Goal: Information Seeking & Learning: Learn about a topic

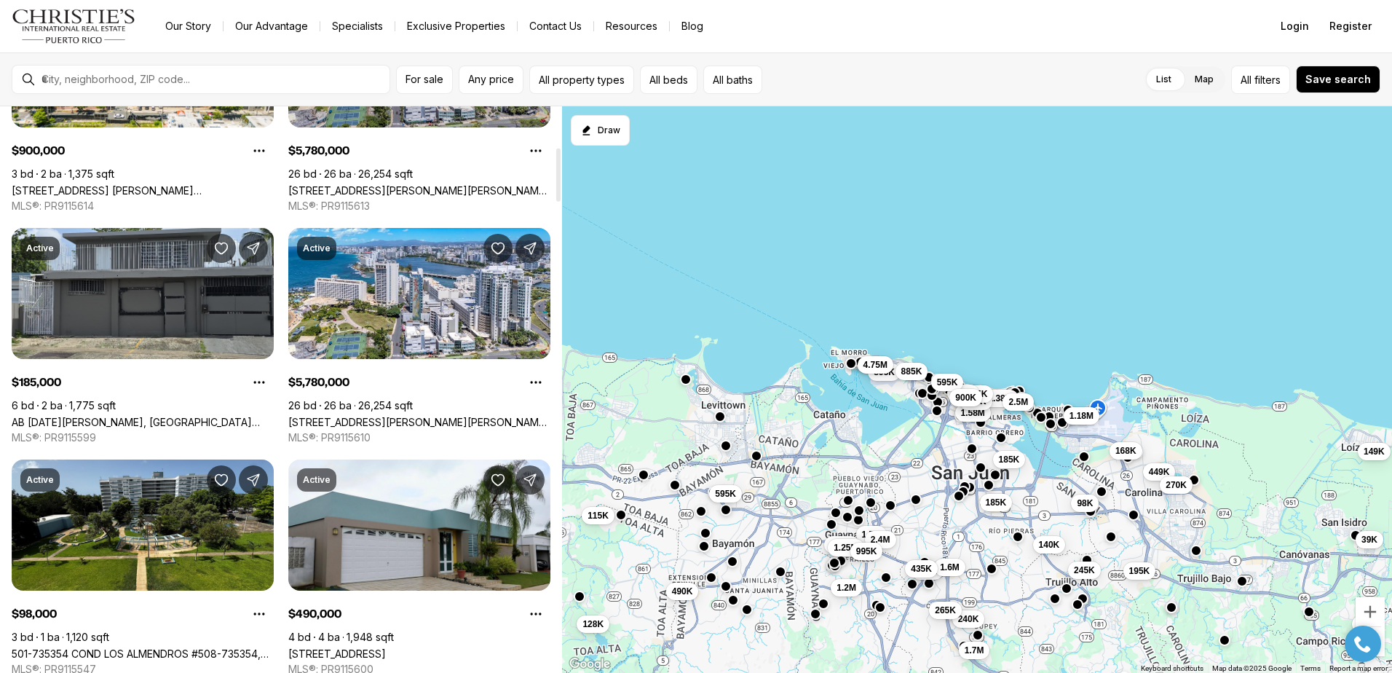
scroll to position [73, 0]
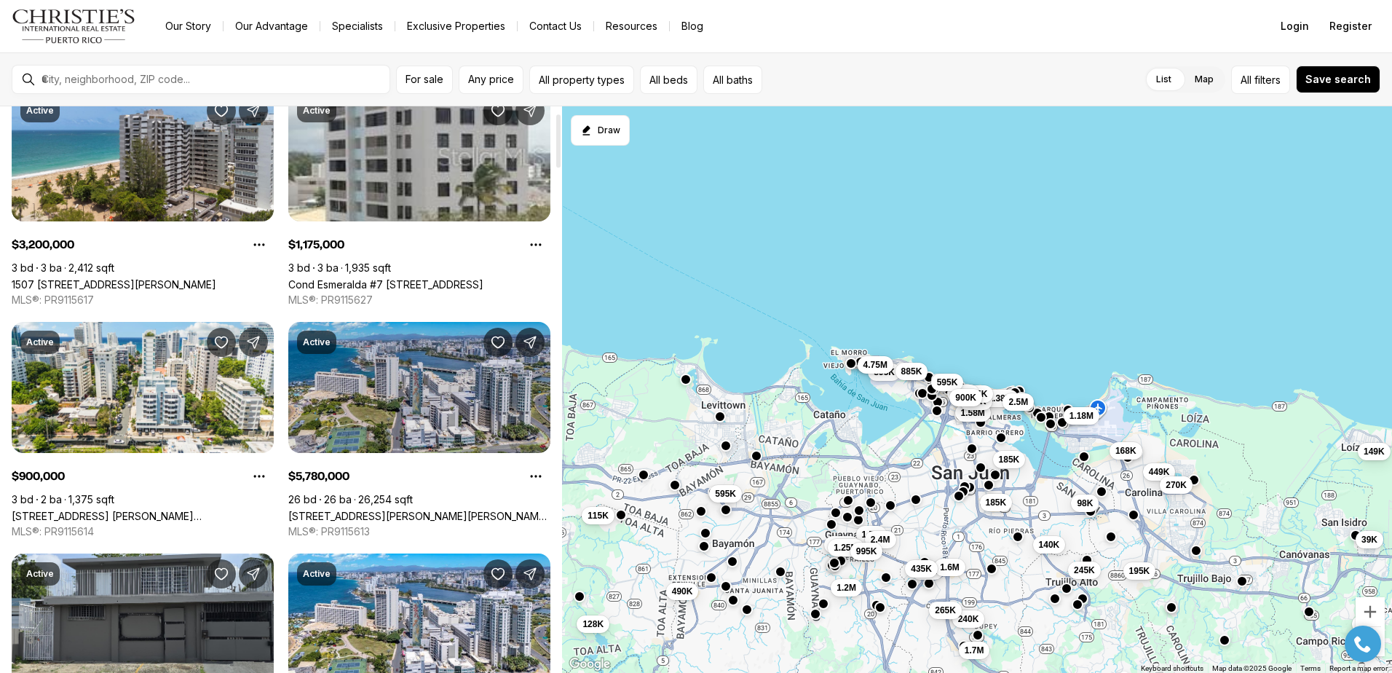
click at [445, 510] on link "[STREET_ADDRESS][PERSON_NAME][PERSON_NAME][PERSON_NAME]" at bounding box center [419, 516] width 262 height 12
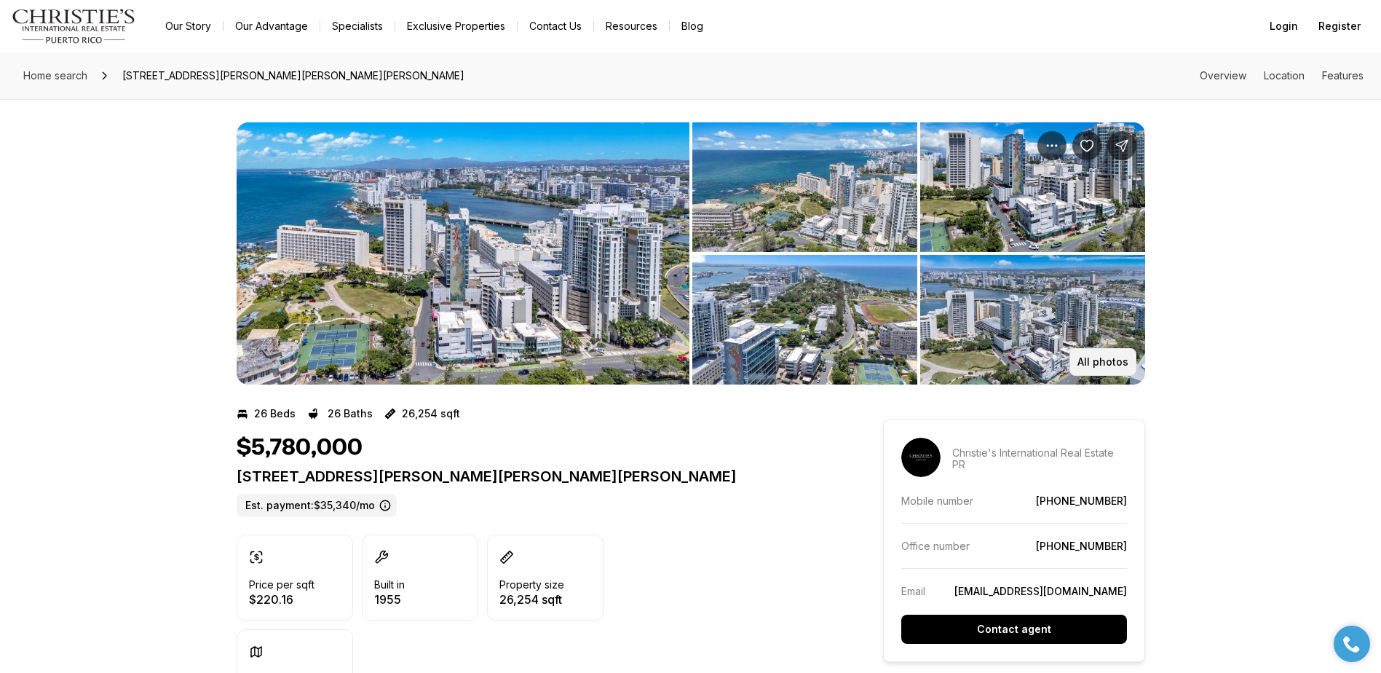
click at [1098, 361] on p "All photos" at bounding box center [1102, 362] width 51 height 12
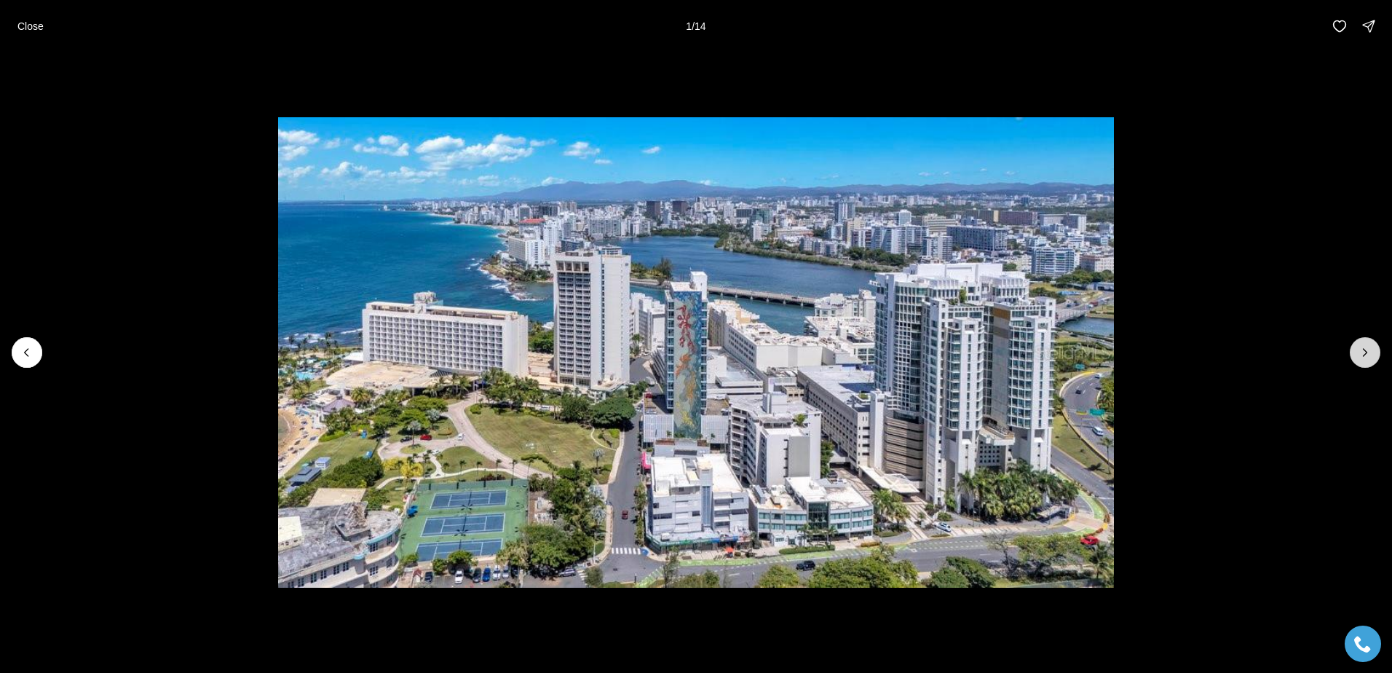
click at [1358, 353] on icon "Next slide" at bounding box center [1365, 352] width 15 height 15
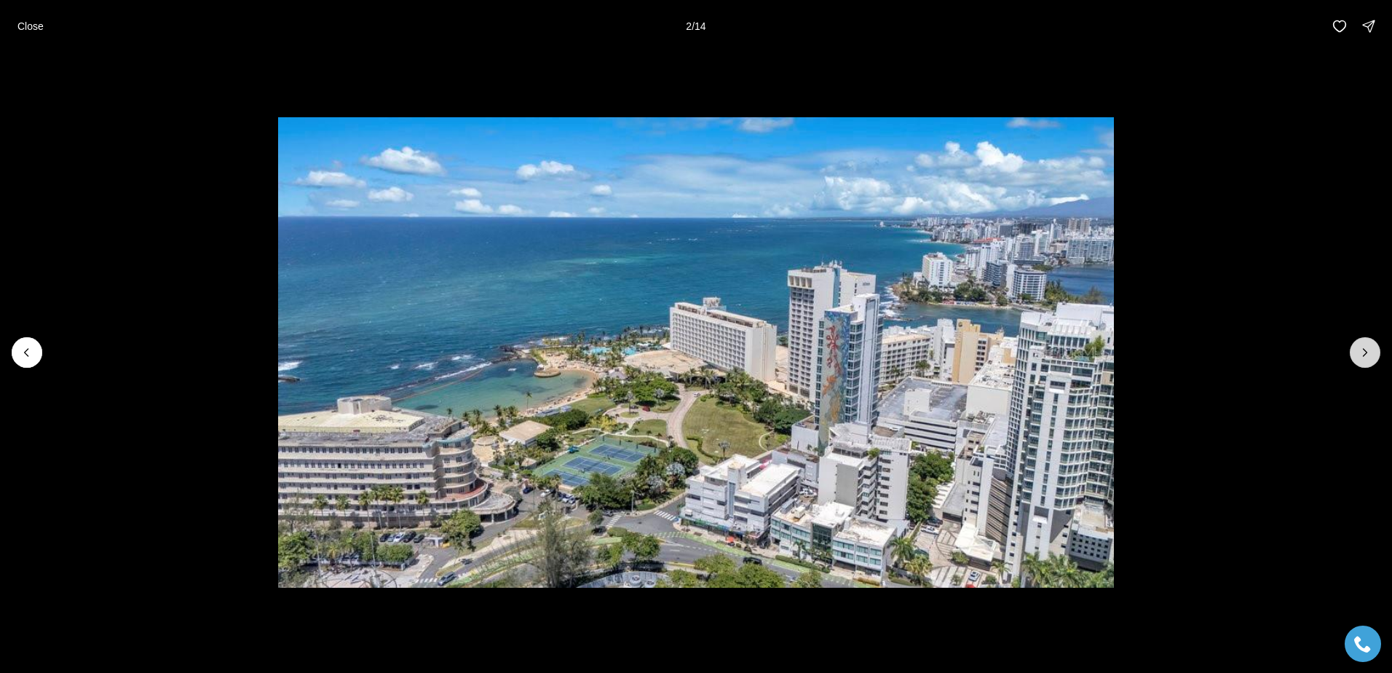
click at [1357, 353] on button "Next slide" at bounding box center [1365, 352] width 31 height 31
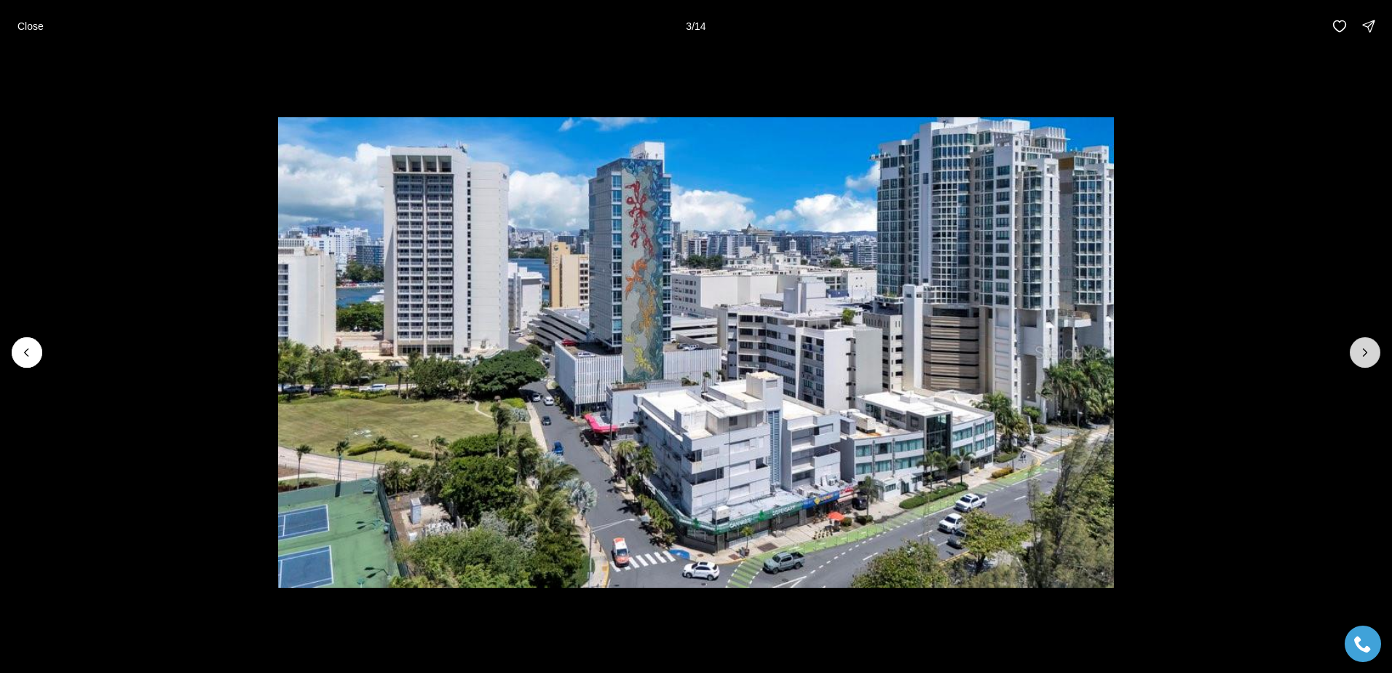
click at [1357, 353] on button "Next slide" at bounding box center [1365, 352] width 31 height 31
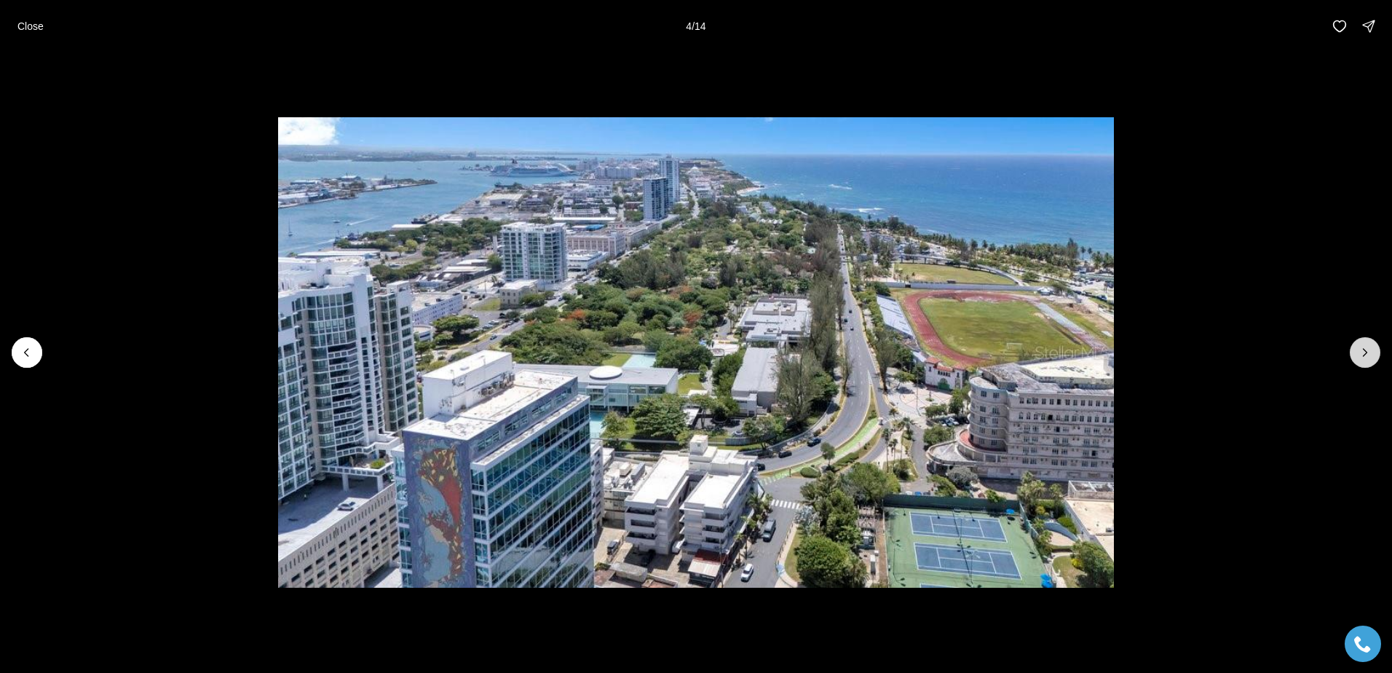
click at [1357, 353] on button "Next slide" at bounding box center [1365, 352] width 31 height 31
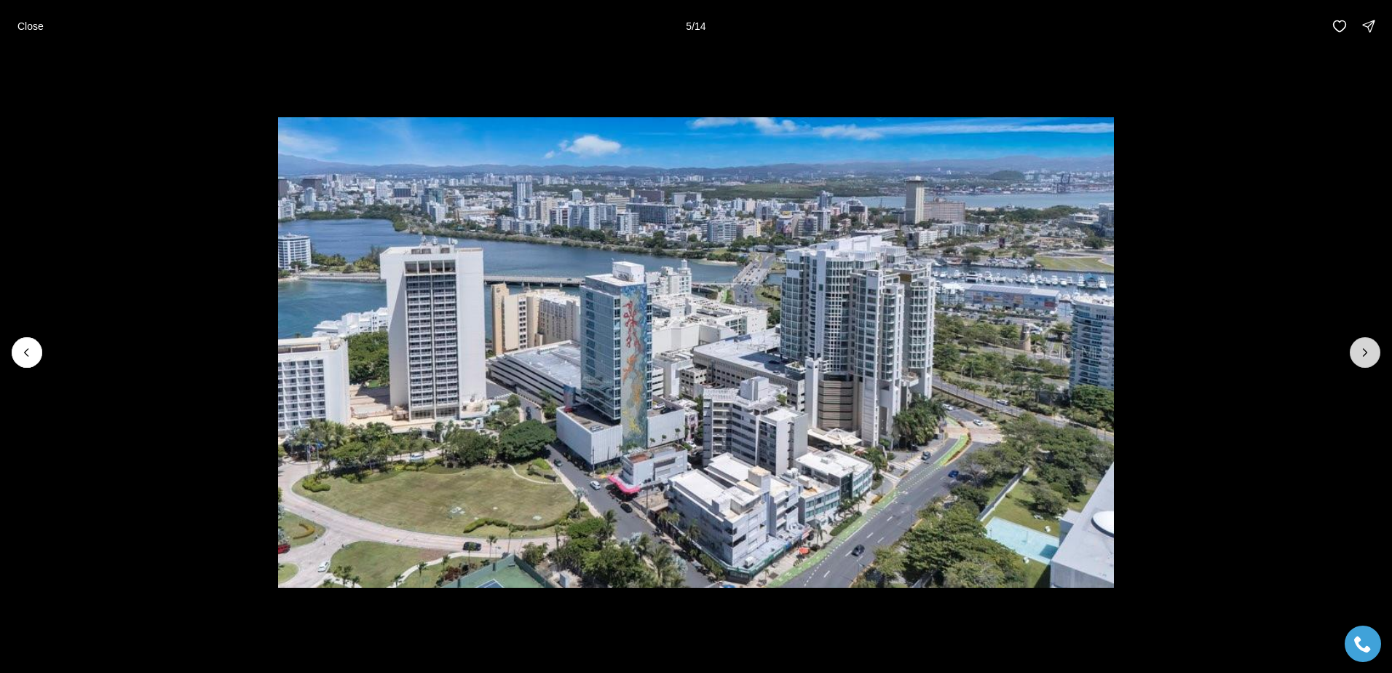
click at [1357, 353] on button "Next slide" at bounding box center [1365, 352] width 31 height 31
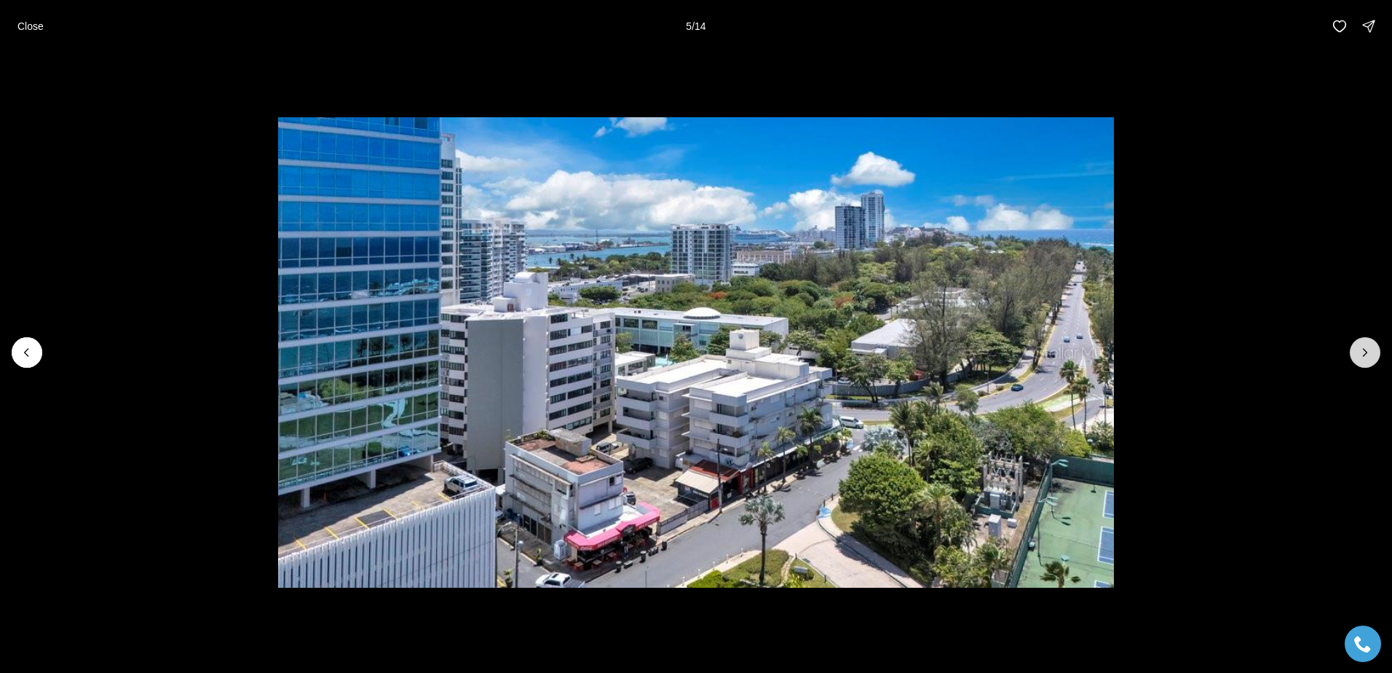
click at [1357, 353] on button "Next slide" at bounding box center [1365, 352] width 31 height 31
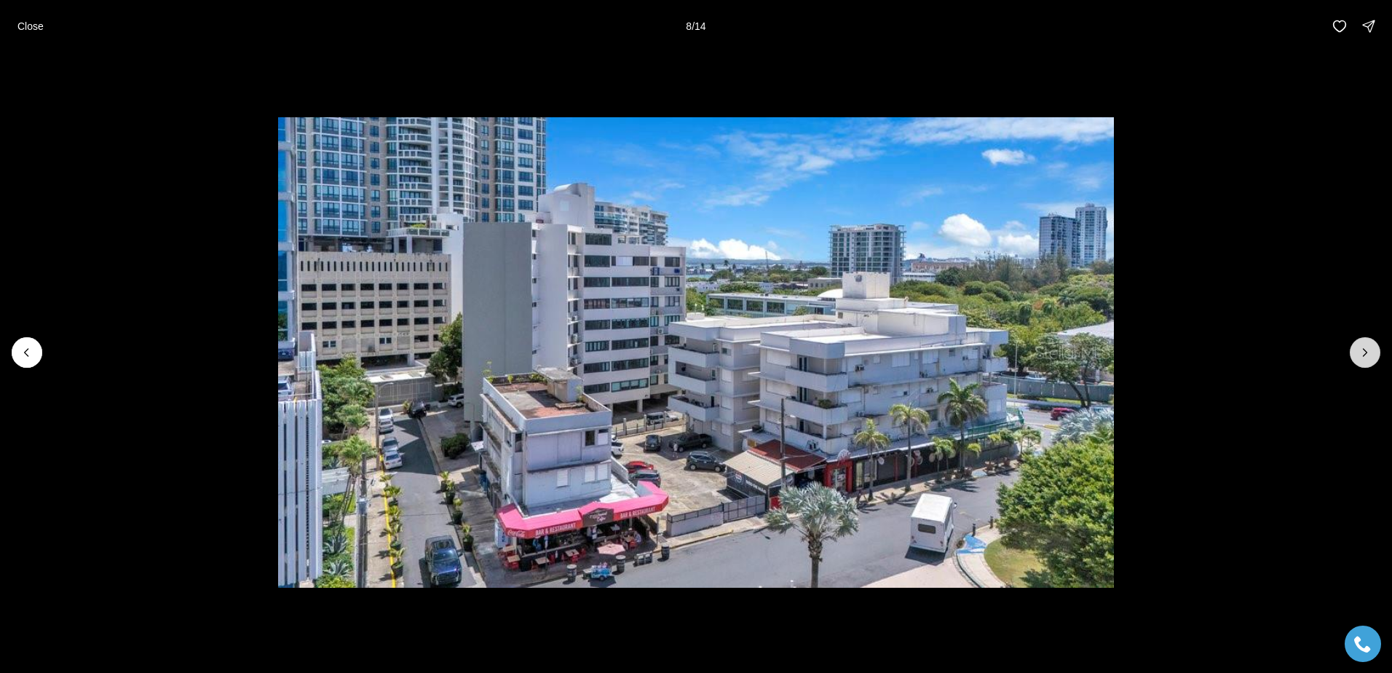
click at [1360, 347] on icon "Next slide" at bounding box center [1365, 352] width 15 height 15
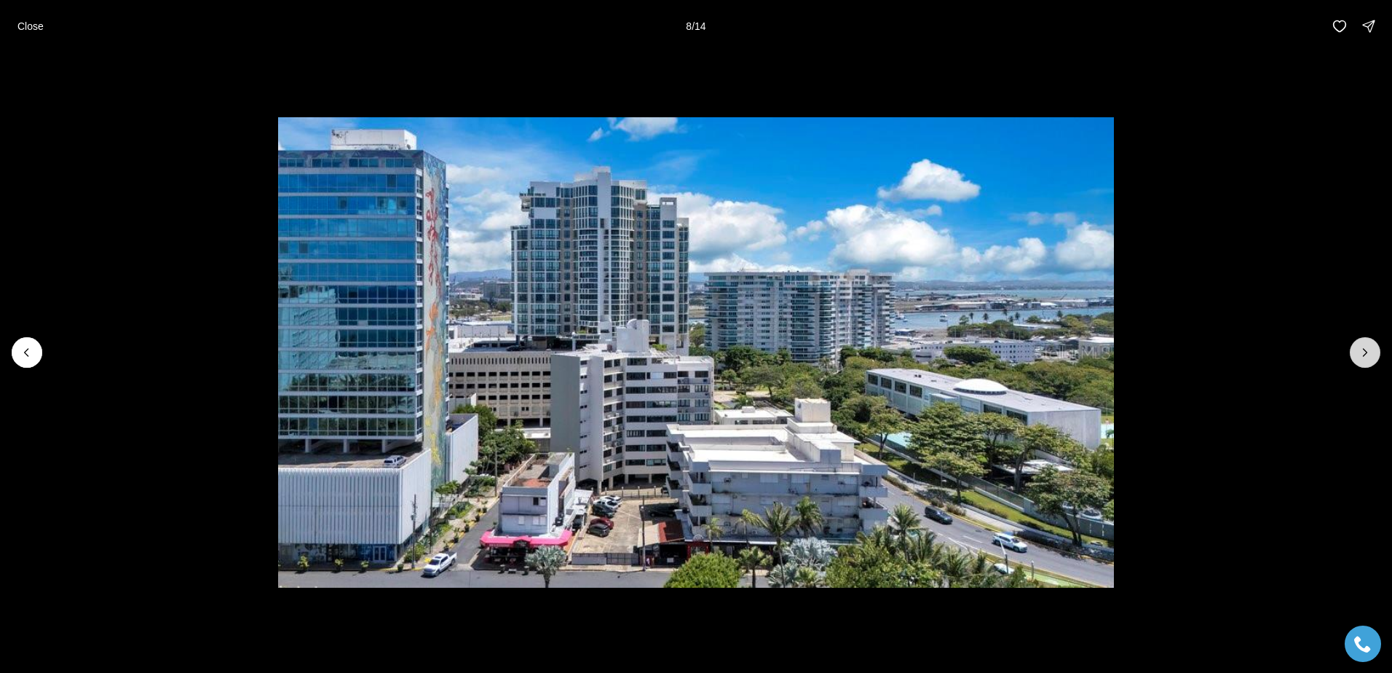
click at [1360, 346] on icon "Next slide" at bounding box center [1365, 352] width 15 height 15
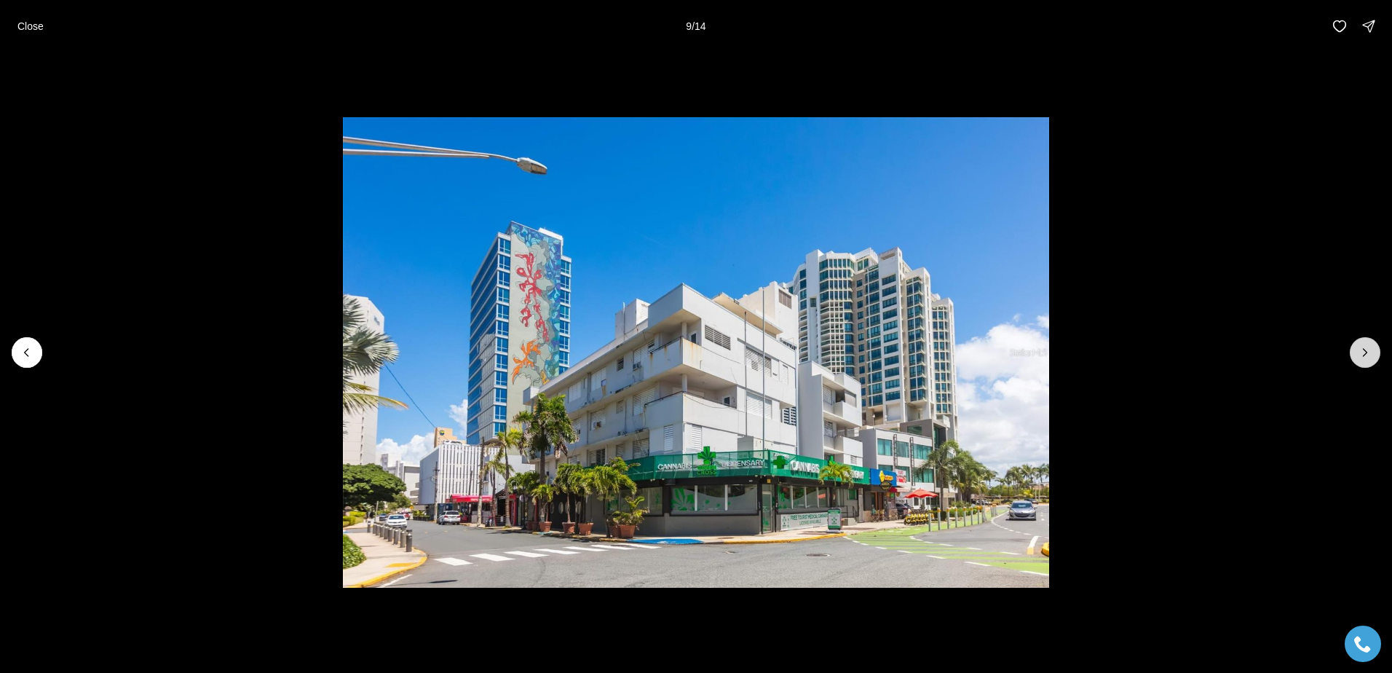
click at [1360, 346] on icon "Next slide" at bounding box center [1365, 352] width 15 height 15
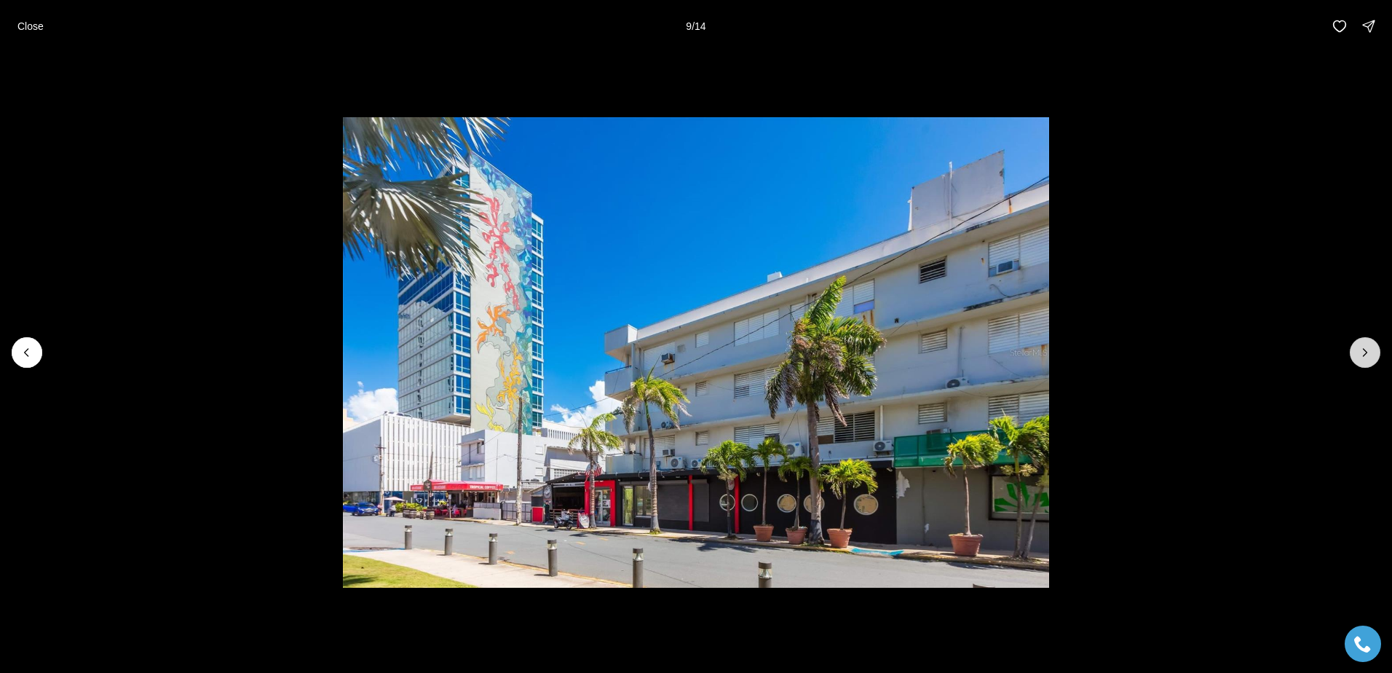
click at [1360, 346] on icon "Next slide" at bounding box center [1365, 352] width 15 height 15
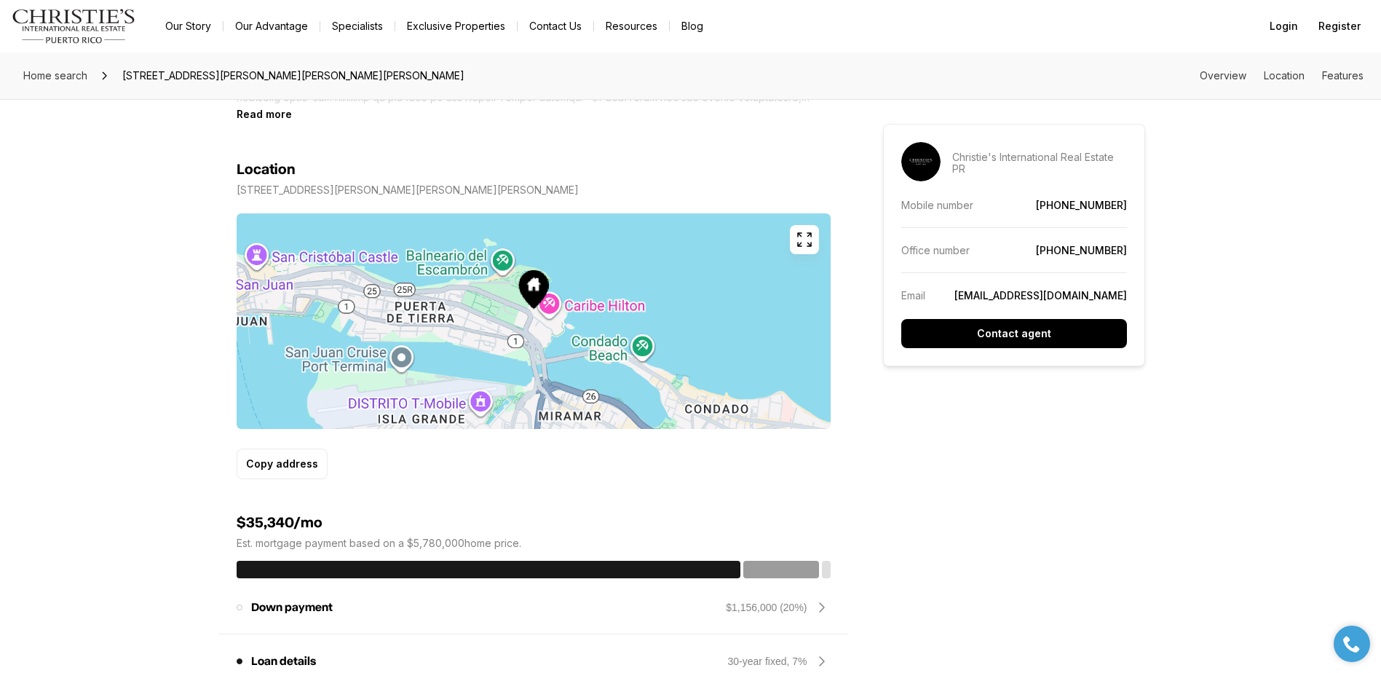
scroll to position [801, 0]
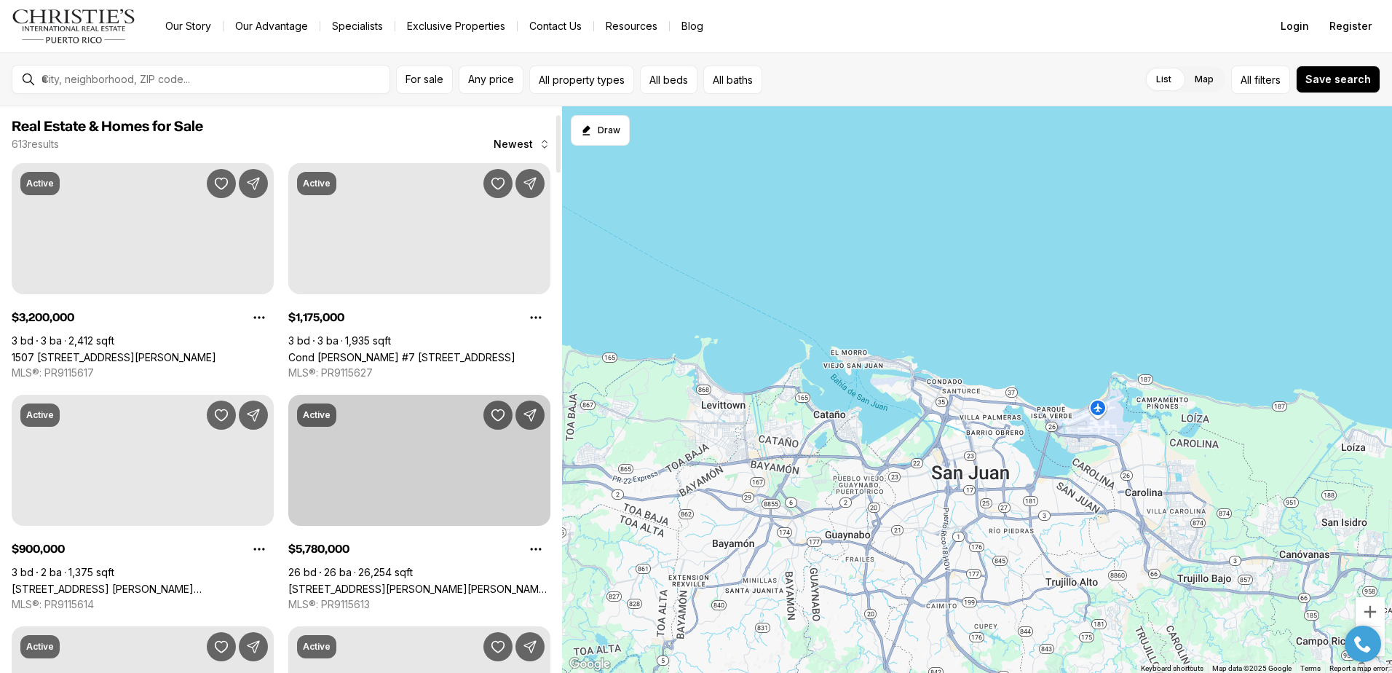
scroll to position [73, 0]
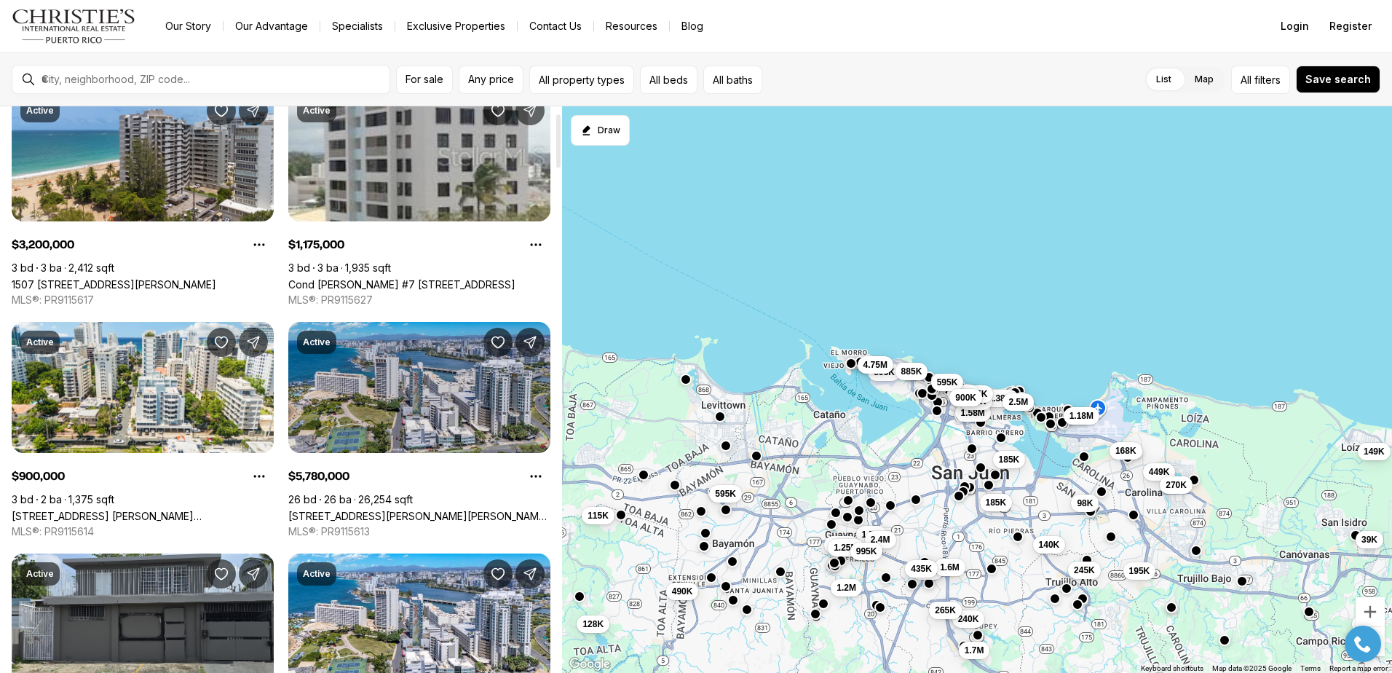
click at [395, 510] on link "[STREET_ADDRESS][PERSON_NAME][PERSON_NAME][PERSON_NAME]" at bounding box center [419, 516] width 262 height 12
